Goal: Transaction & Acquisition: Download file/media

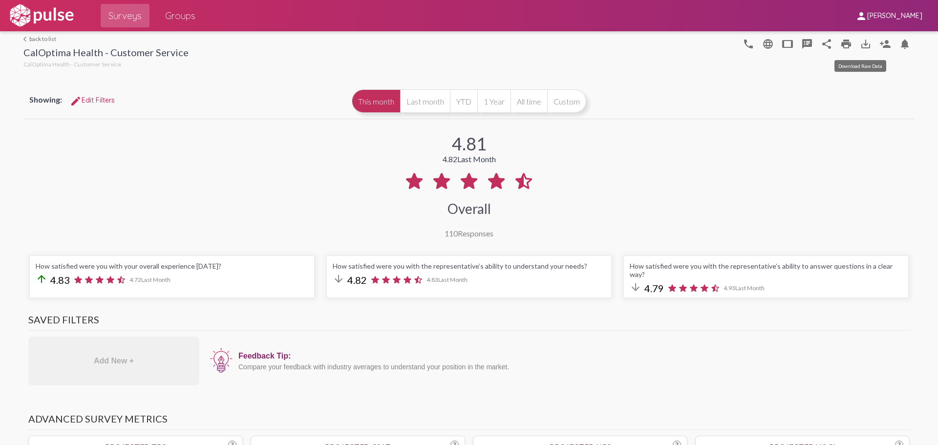
click at [598, 41] on mat-icon "save_alt" at bounding box center [866, 44] width 12 height 12
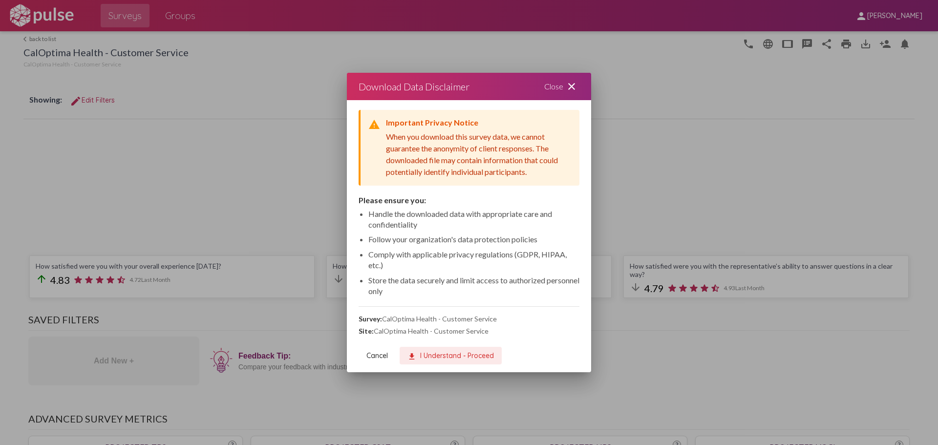
click at [439, 251] on span "download I Understand - Proceed" at bounding box center [450, 355] width 86 height 9
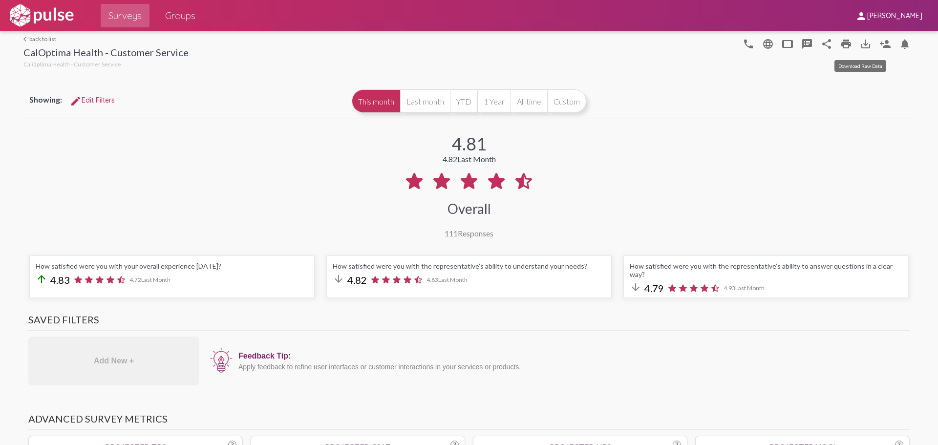
click at [860, 45] on mat-icon "save_alt" at bounding box center [866, 44] width 12 height 12
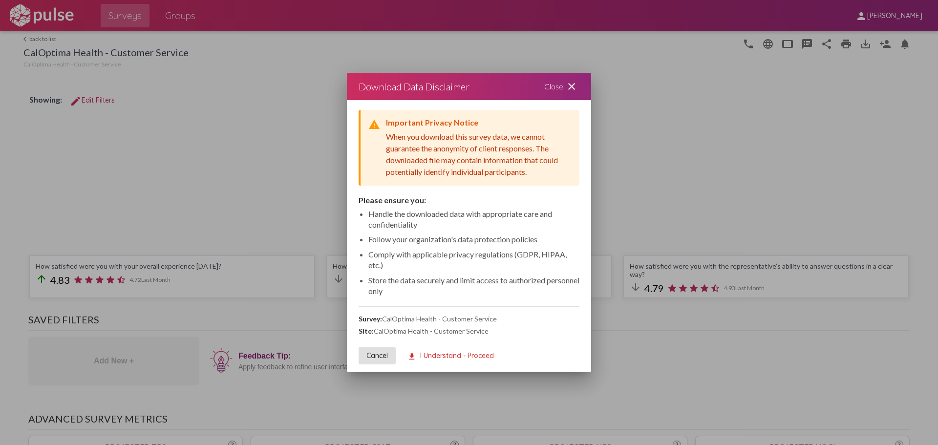
click at [451, 355] on span "download I Understand - Proceed" at bounding box center [450, 355] width 86 height 9
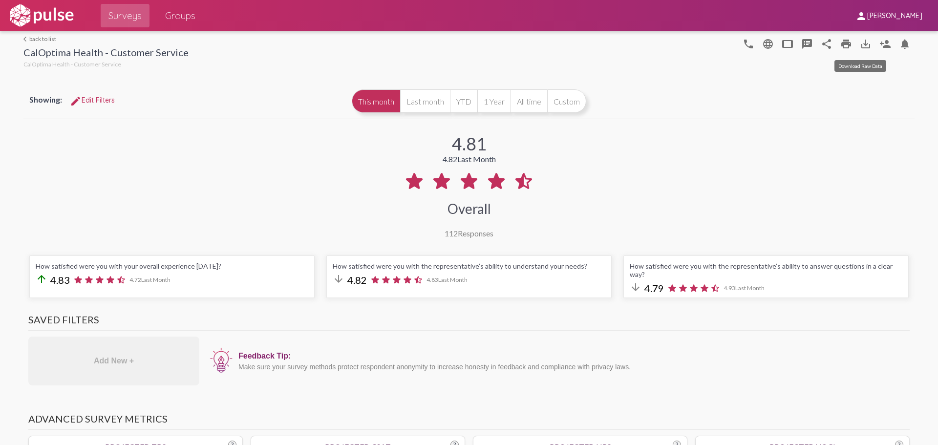
click at [863, 43] on mat-icon "save_alt" at bounding box center [866, 44] width 12 height 12
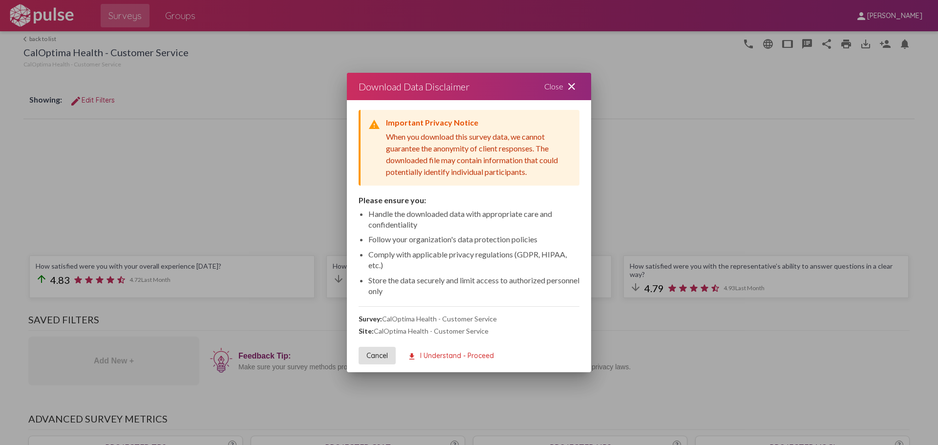
click at [467, 356] on span "download I Understand - Proceed" at bounding box center [450, 355] width 86 height 9
